Goal: Find specific page/section: Find specific page/section

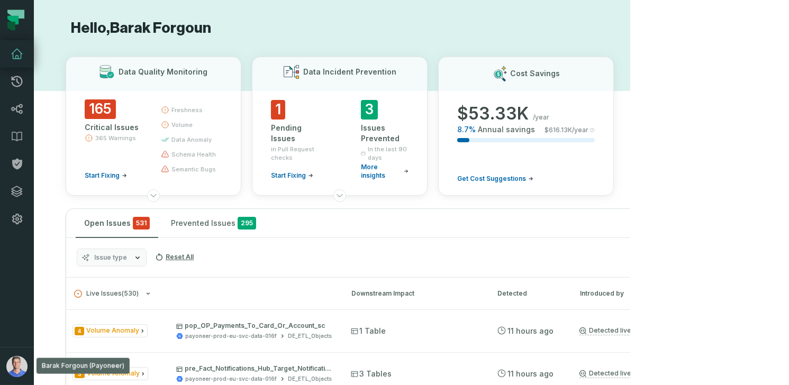
click at [26, 361] on button "Barak Forgoun (Payoneer) [EMAIL_ADDRESS][DOMAIN_NAME]" at bounding box center [17, 366] width 34 height 38
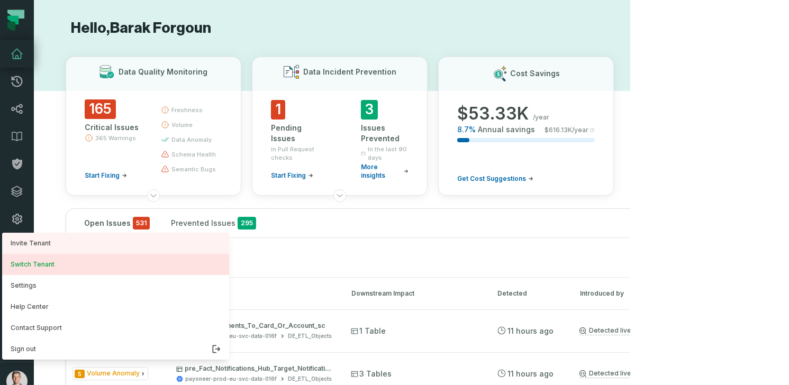
click at [56, 266] on button "Switch Tenant" at bounding box center [115, 264] width 227 height 21
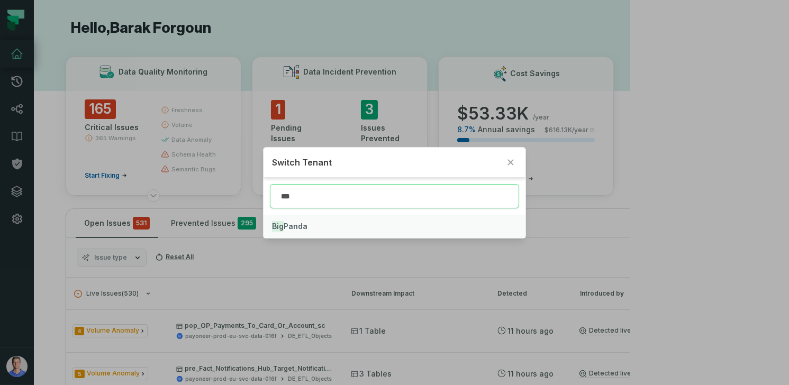
type input "***"
click at [300, 220] on button "Big Panda" at bounding box center [395, 226] width 262 height 23
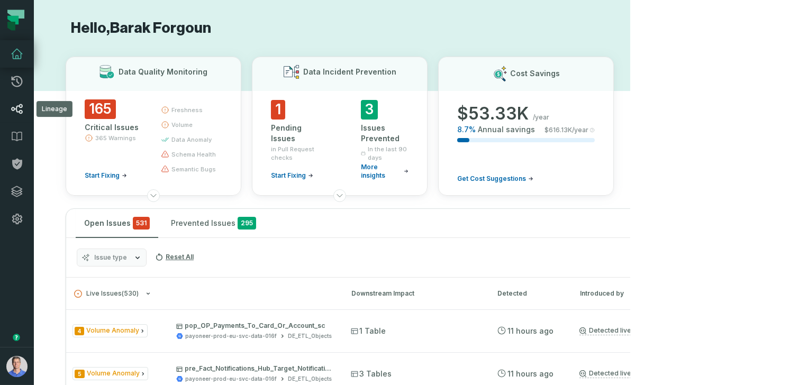
click at [24, 107] on link "Lineage" at bounding box center [17, 109] width 34 height 28
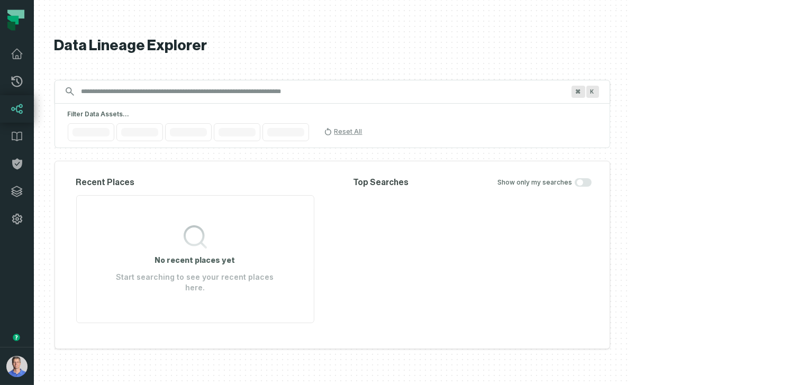
click at [261, 93] on input "Discovery Provider cmdk menu" at bounding box center [322, 91] width 495 height 17
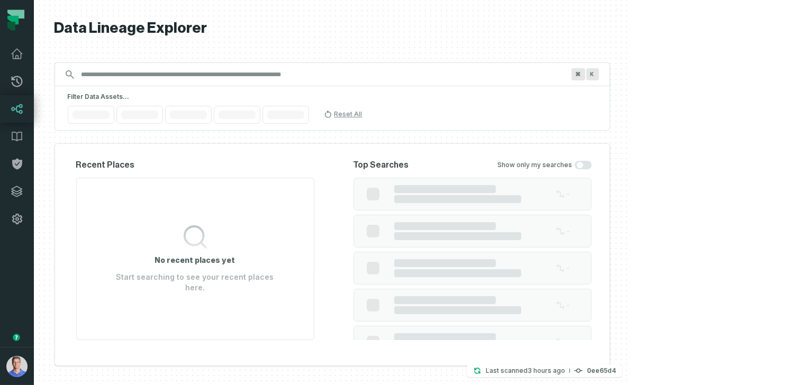
type input "*"
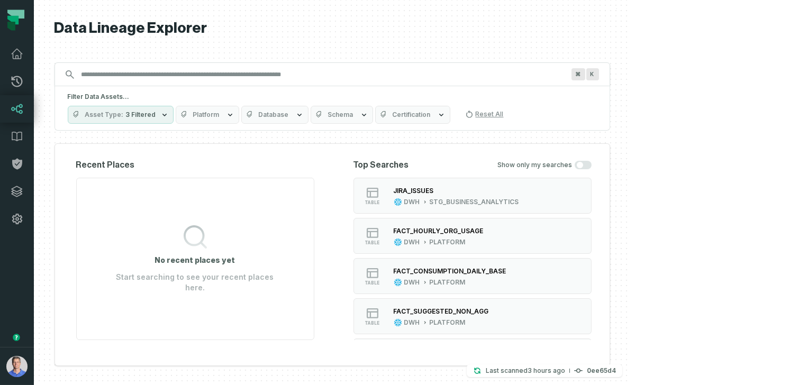
click at [289, 118] on span "Database" at bounding box center [274, 115] width 30 height 8
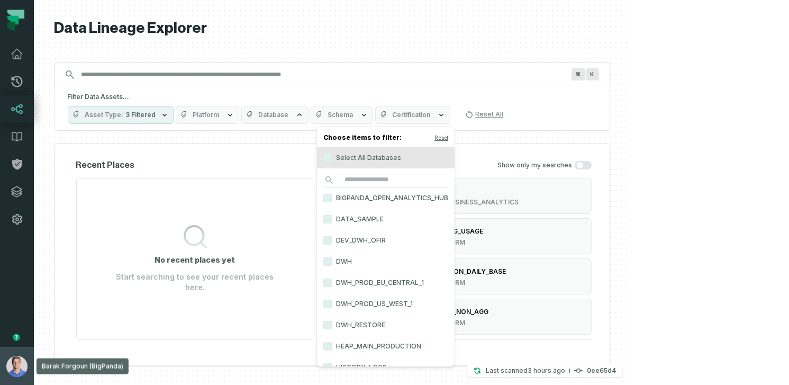
click at [15, 375] on img "button" at bounding box center [16, 366] width 21 height 21
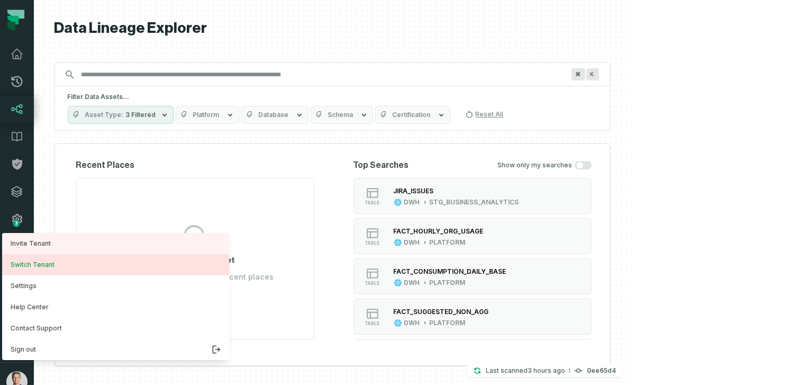
click at [50, 266] on button "Switch Tenant" at bounding box center [115, 264] width 227 height 21
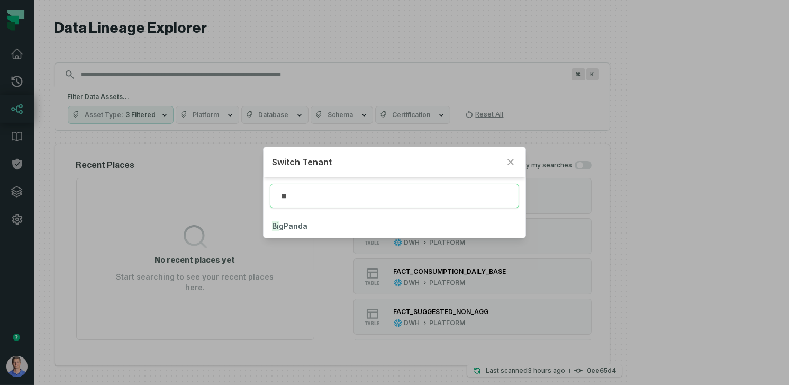
type input "*"
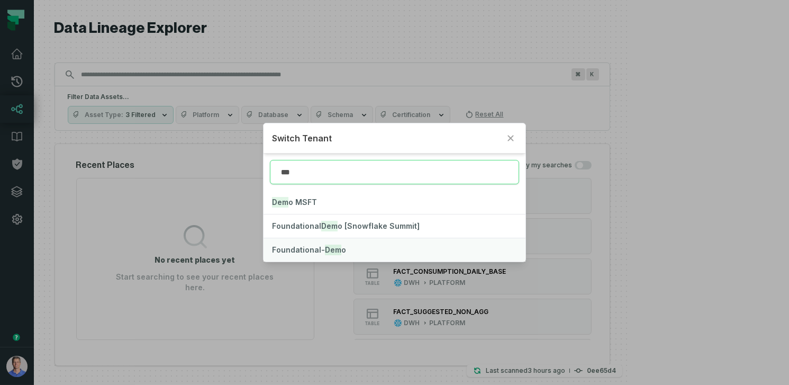
type input "***"
click at [353, 248] on button "Foundational- Dem o" at bounding box center [395, 249] width 262 height 23
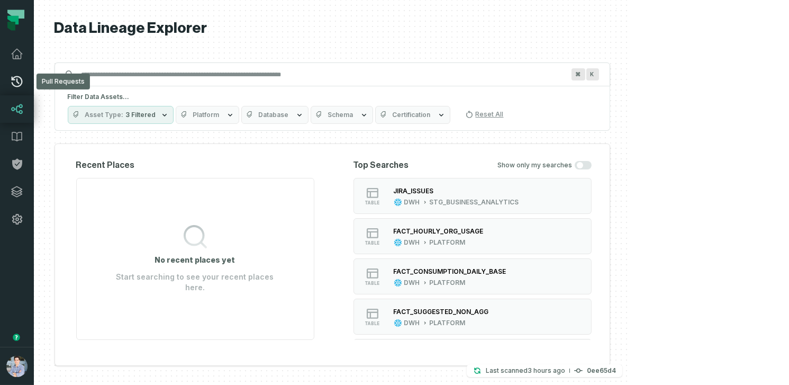
click at [22, 80] on icon at bounding box center [17, 81] width 13 height 13
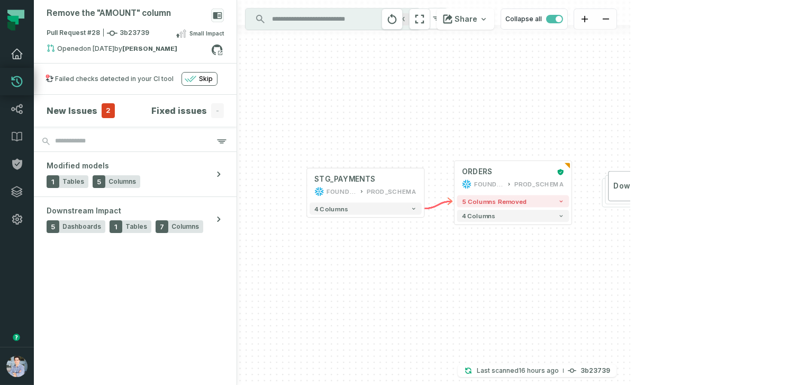
click at [21, 52] on icon at bounding box center [17, 54] width 13 height 13
